Goal: Find specific page/section: Find specific page/section

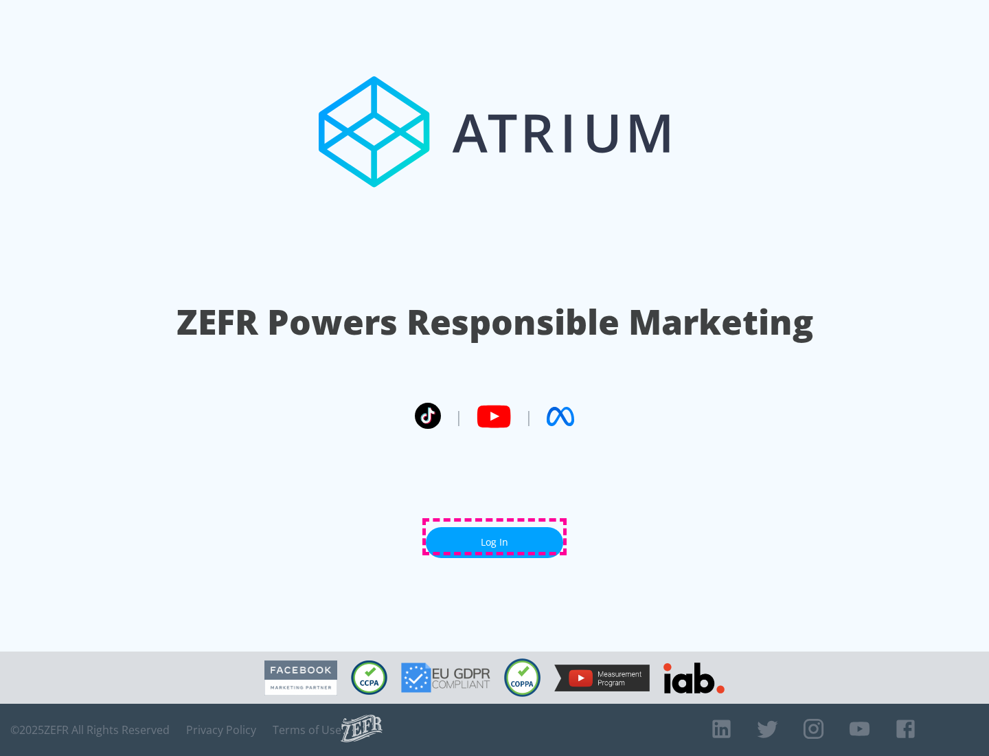
click at [495, 536] on link "Log In" at bounding box center [494, 542] width 137 height 31
